Goal: Transaction & Acquisition: Purchase product/service

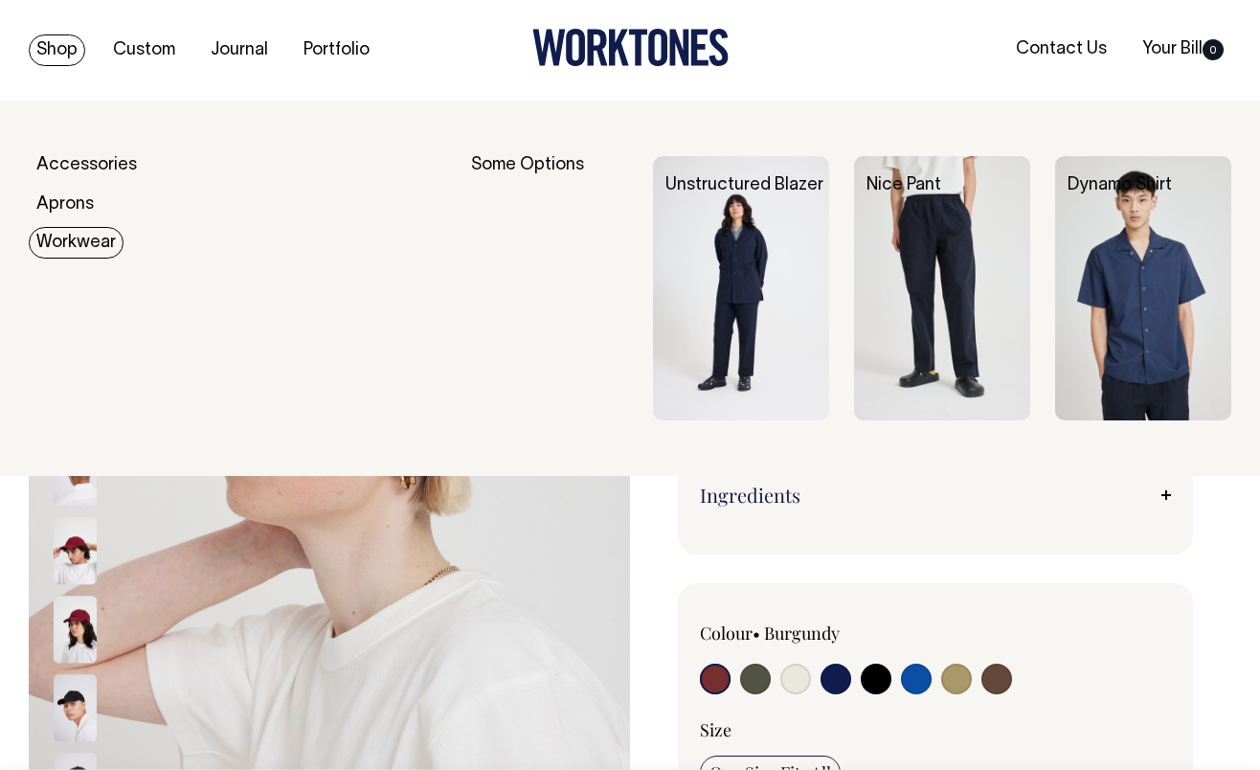
click at [79, 241] on link "Workwear" at bounding box center [76, 243] width 95 height 32
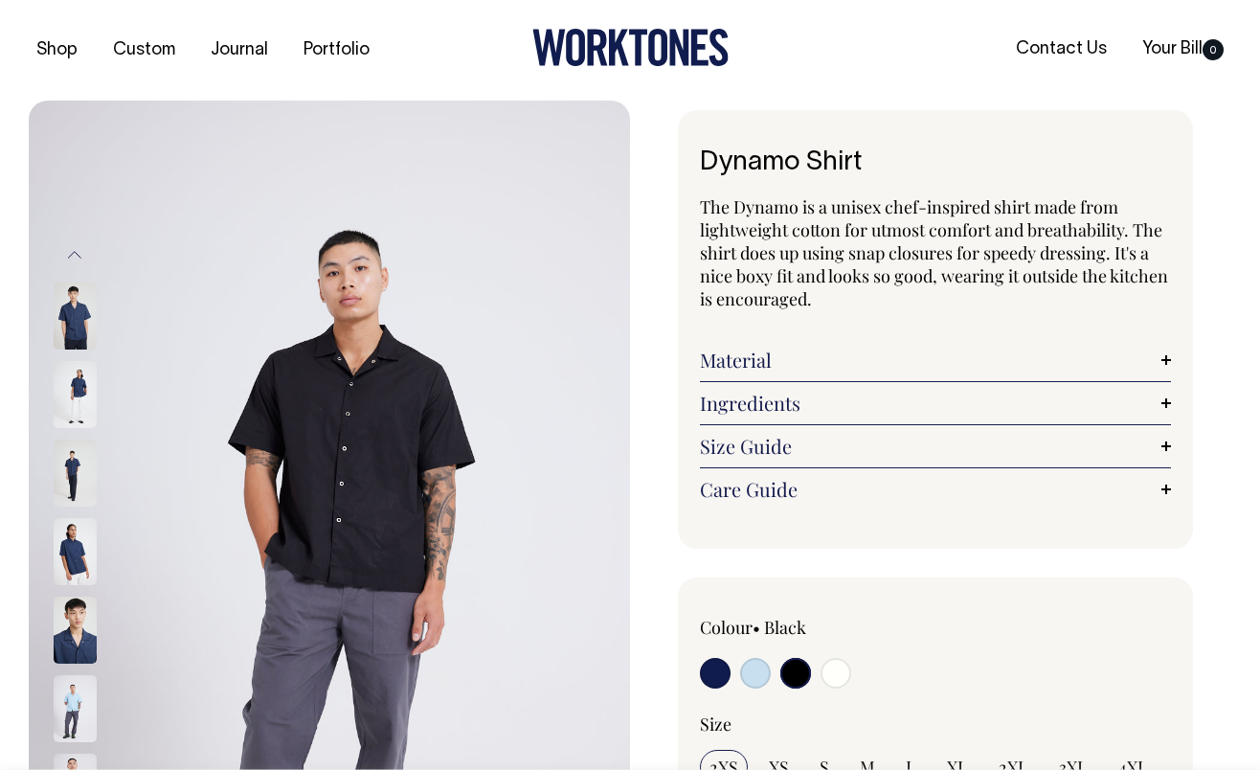
select select "Black"
